Goal: Information Seeking & Learning: Learn about a topic

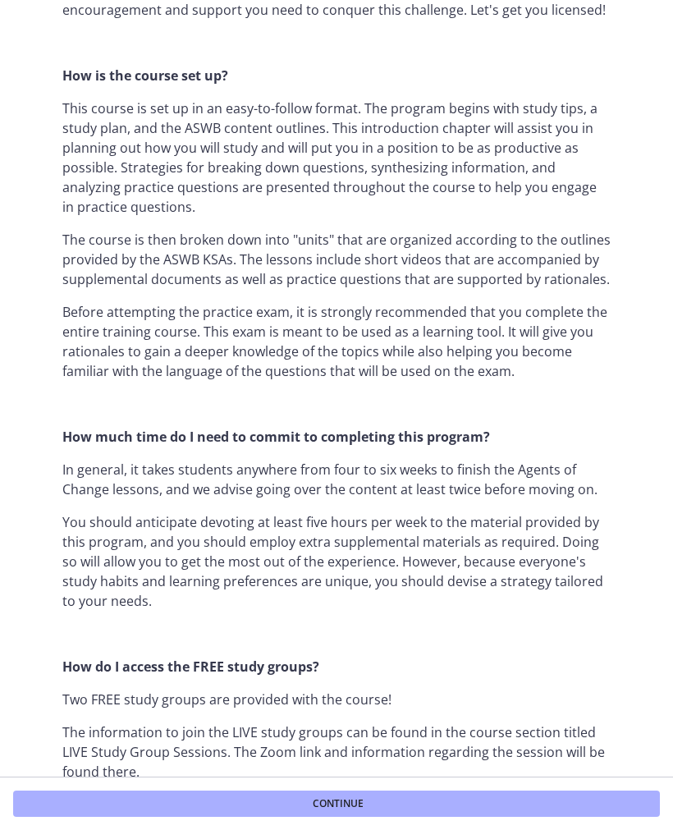
scroll to position [722, 0]
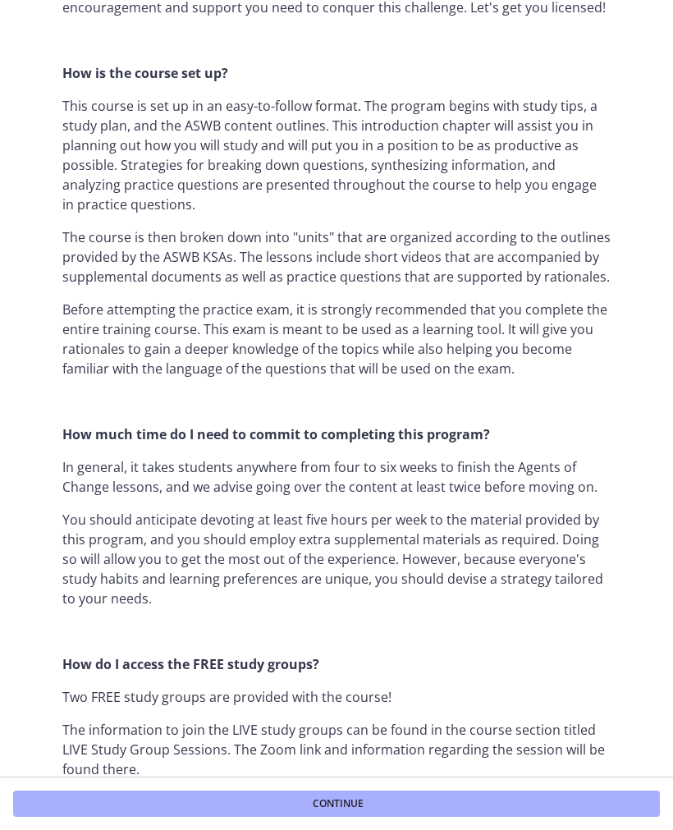
click at [525, 808] on button "Continue" at bounding box center [336, 803] width 647 height 26
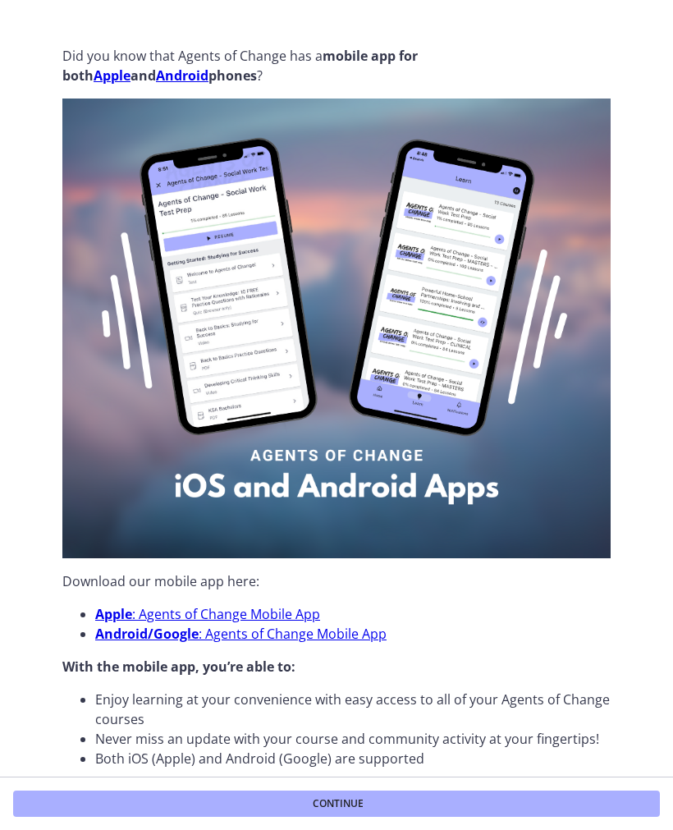
click at [485, 813] on button "Continue" at bounding box center [336, 803] width 647 height 26
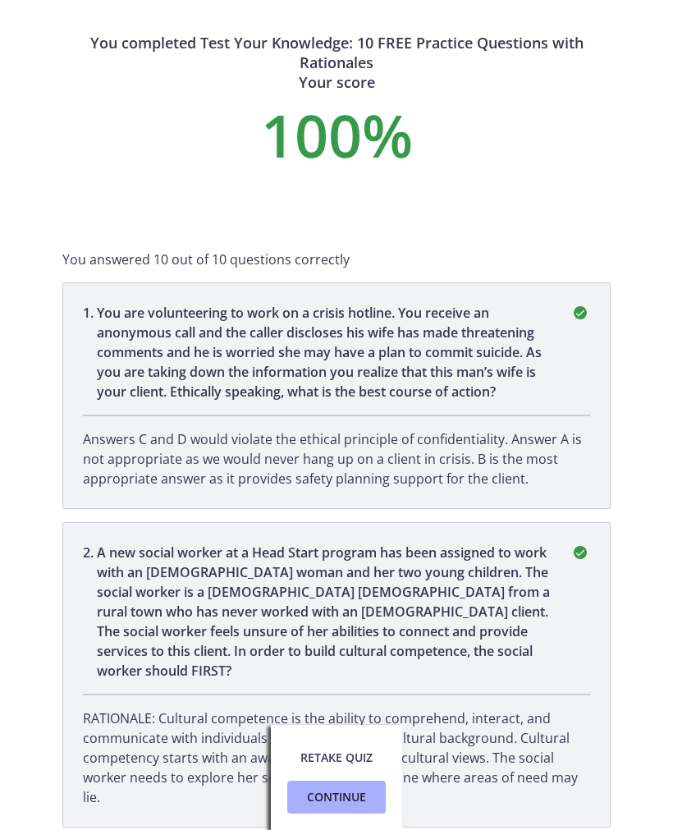
click at [562, 453] on p "Answers C and D would violate the ethical principle of confidentiality. Answer …" at bounding box center [336, 458] width 507 height 59
click at [570, 307] on icon "correct" at bounding box center [580, 313] width 20 height 20
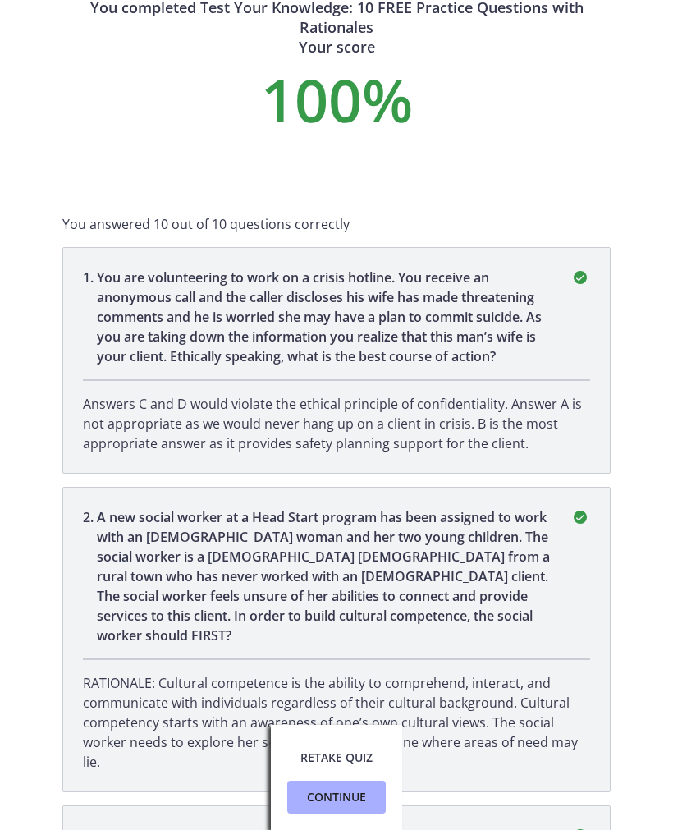
scroll to position [36, 0]
click at [525, 421] on p "Answers C and D would violate the ethical principle of confidentiality. Answer …" at bounding box center [336, 422] width 507 height 59
click at [587, 261] on li "1 . You are volunteering to work on a crisis hotline. You receive an anonymous …" at bounding box center [336, 359] width 548 height 227
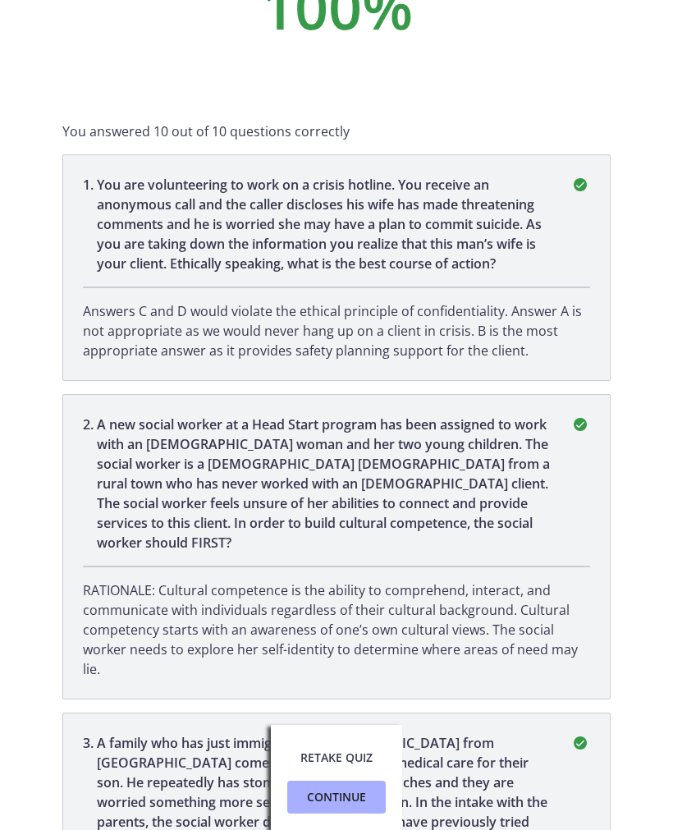
scroll to position [135, 0]
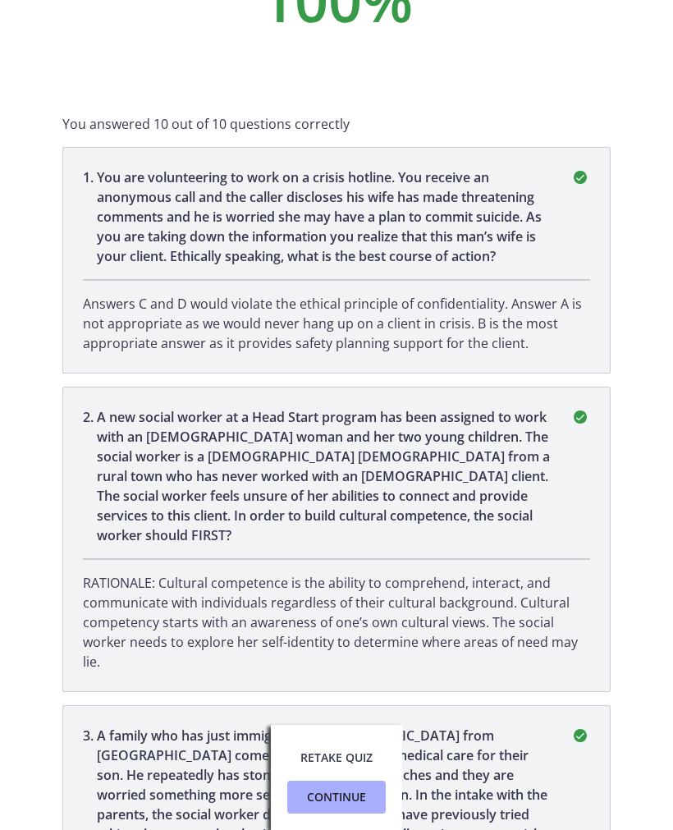
click at [346, 807] on button "Continue" at bounding box center [336, 796] width 98 height 33
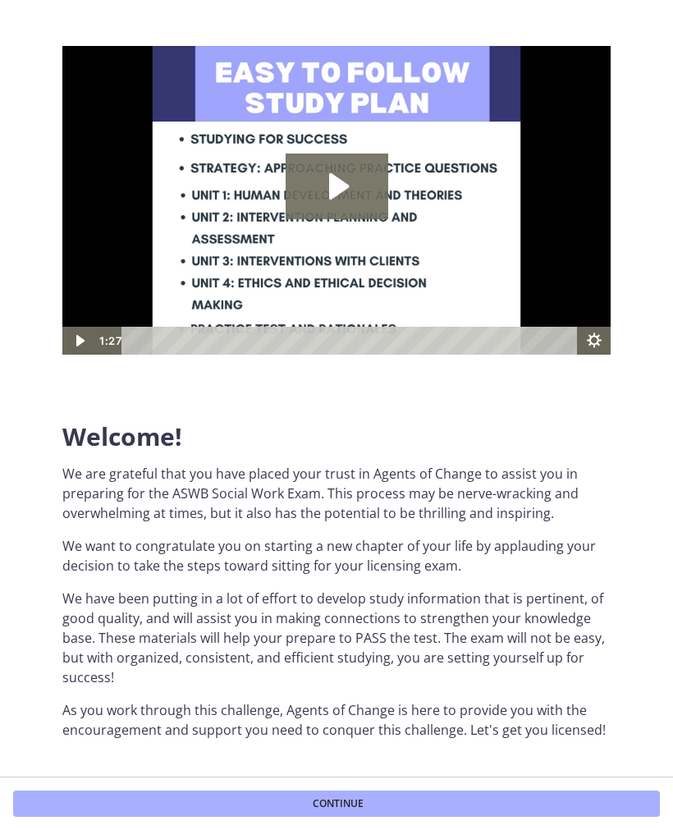
click at [465, 804] on button "Continue" at bounding box center [336, 803] width 647 height 26
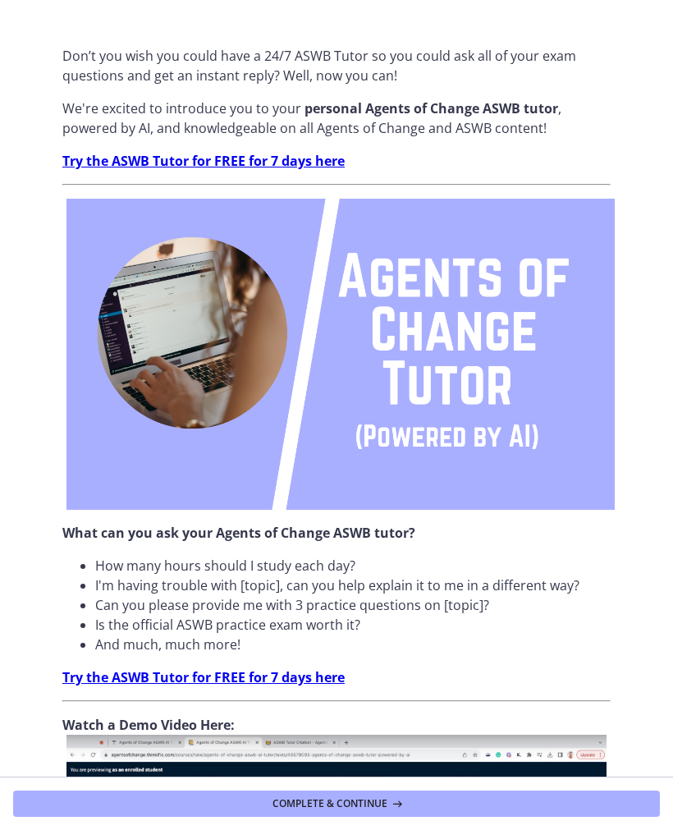
click at [100, 815] on button "Complete & continue" at bounding box center [336, 803] width 647 height 26
